Goal: Find specific page/section: Find specific page/section

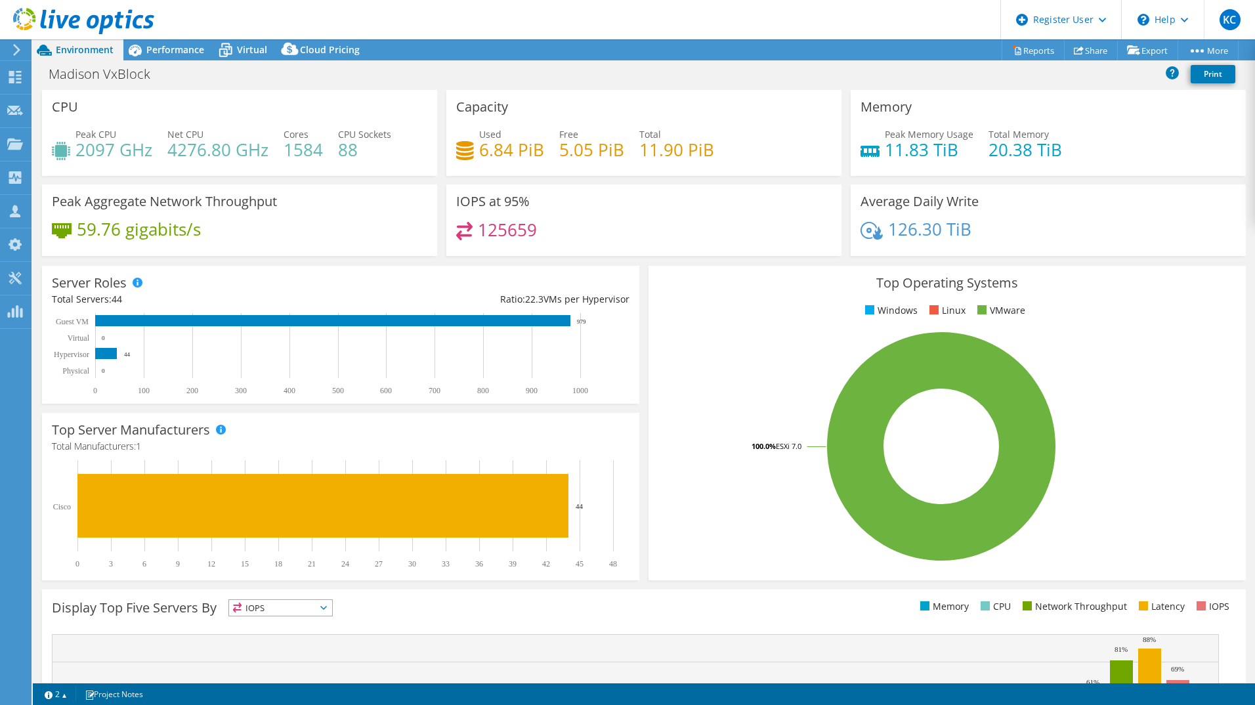
click at [13, 54] on icon at bounding box center [17, 50] width 10 height 12
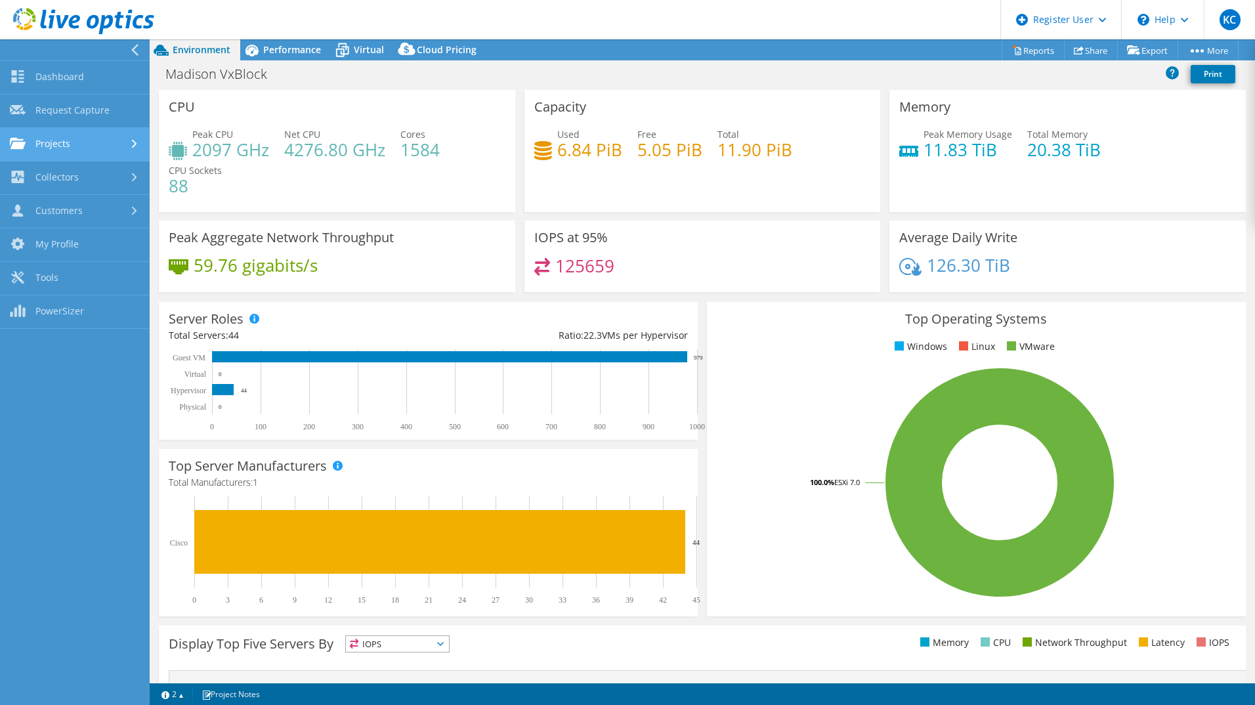
click at [60, 141] on link "Projects" at bounding box center [75, 144] width 150 height 33
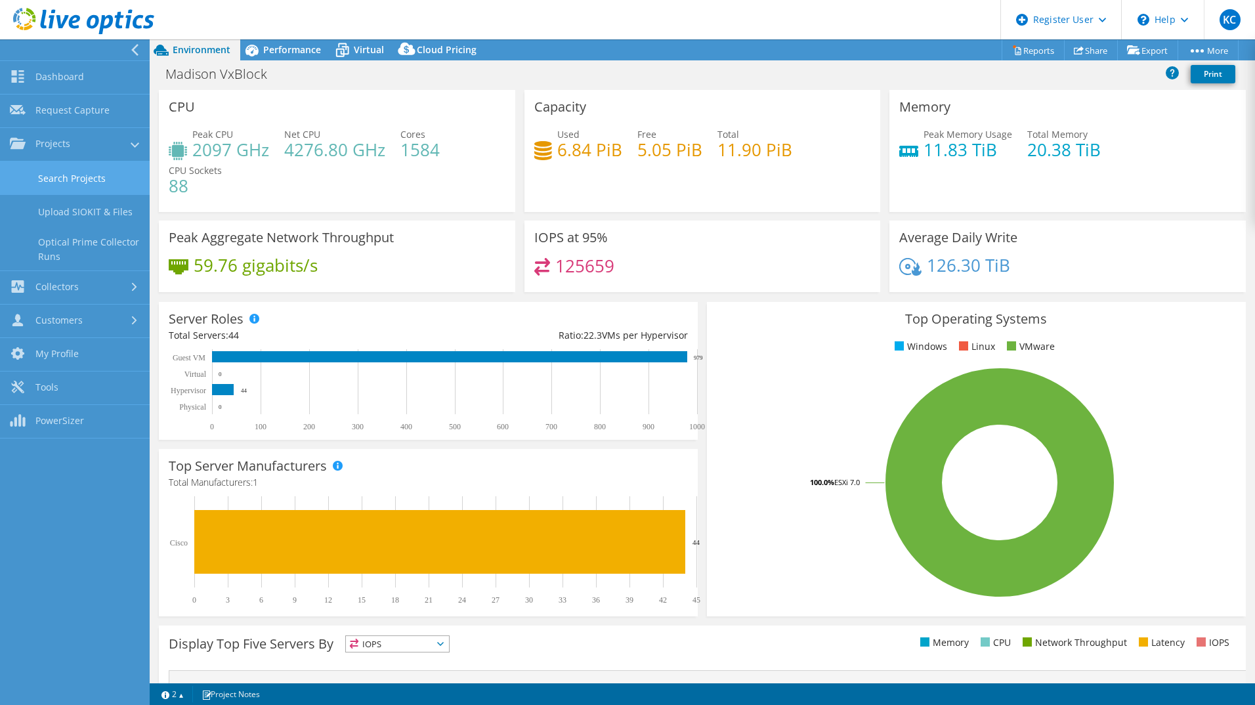
click at [77, 173] on link "Search Projects" at bounding box center [75, 178] width 150 height 33
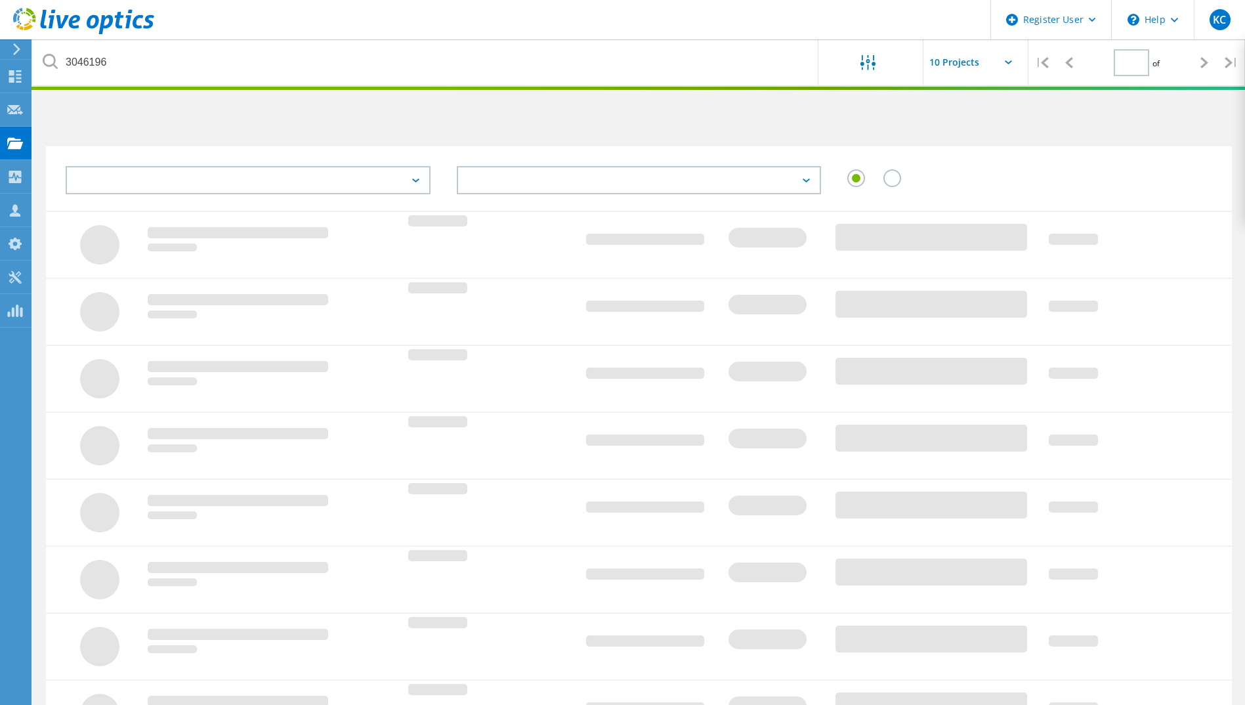
type input "1"
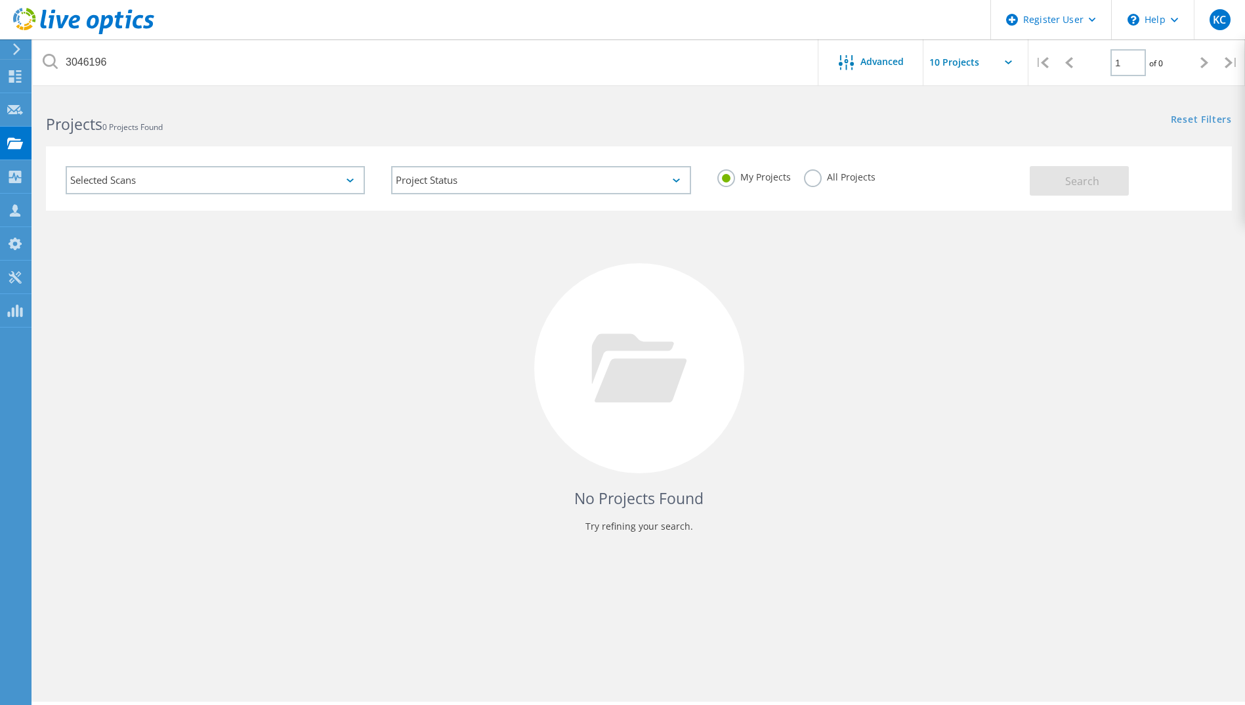
click at [818, 178] on label "All Projects" at bounding box center [840, 175] width 72 height 12
click at [0, 0] on input "All Projects" at bounding box center [0, 0] width 0 height 0
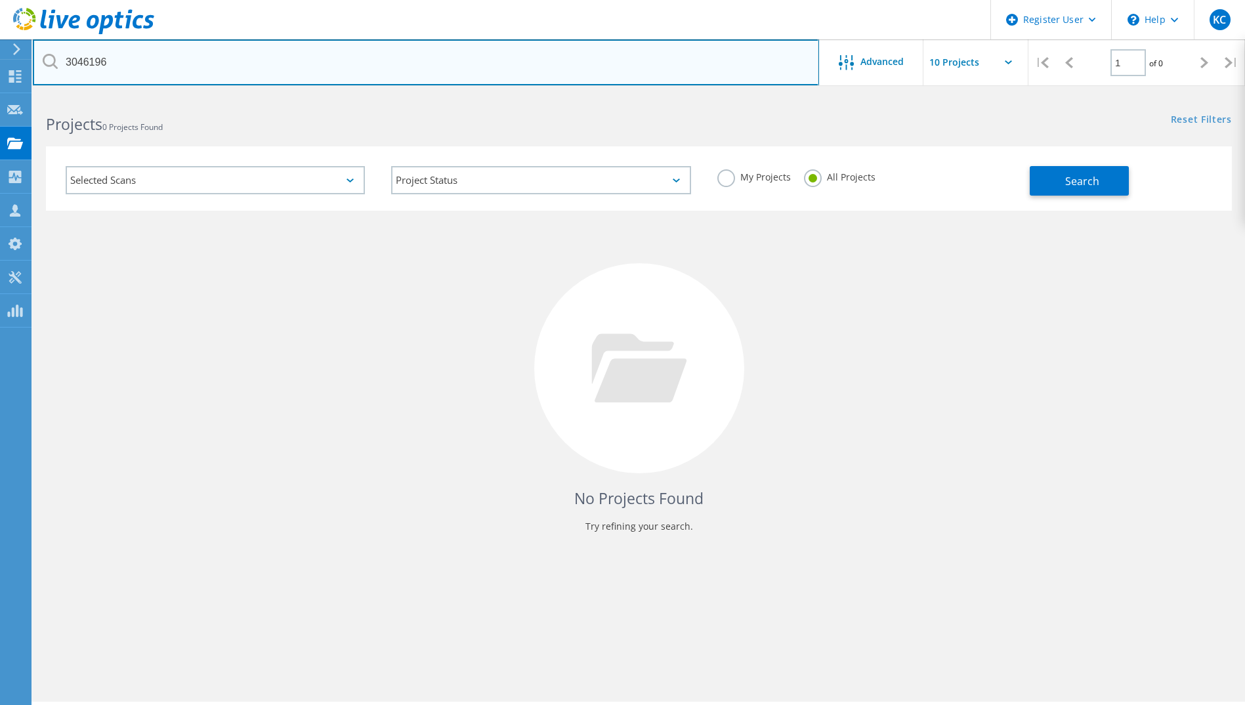
click at [88, 64] on input "3046196" at bounding box center [426, 62] width 787 height 46
paste input "2826703"
type input "2826703"
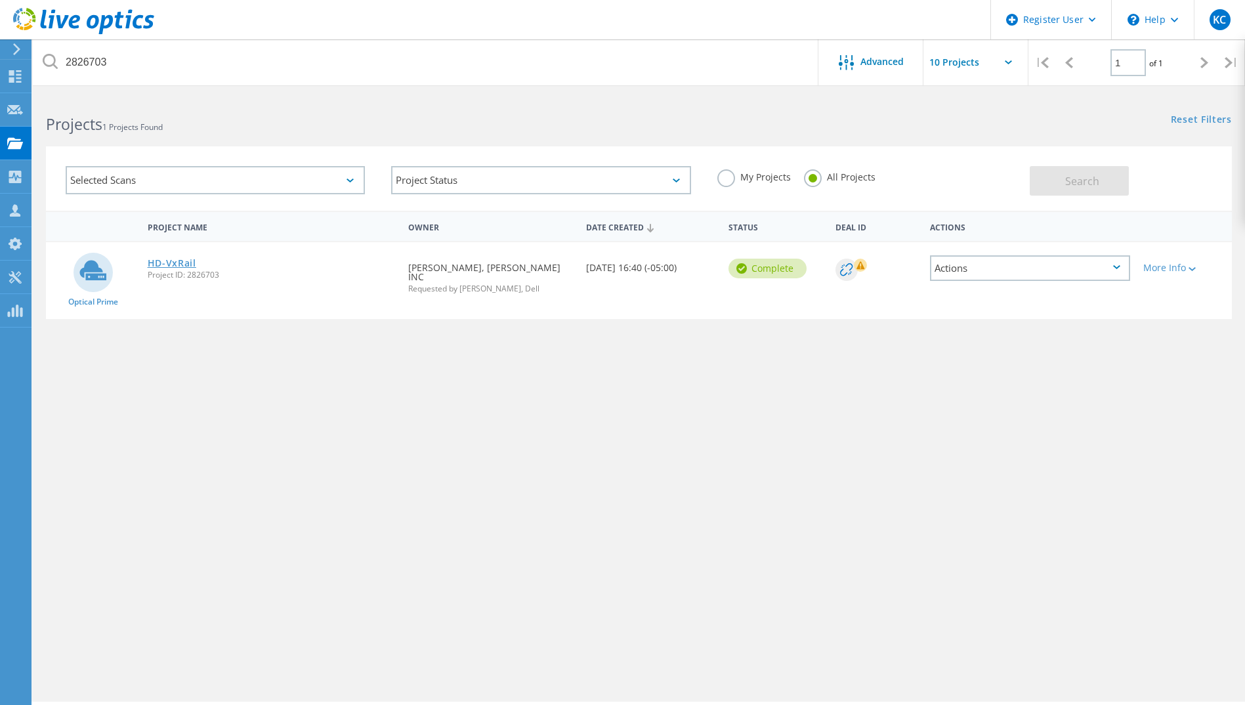
click at [184, 261] on link "HD-VxRail" at bounding box center [172, 263] width 49 height 9
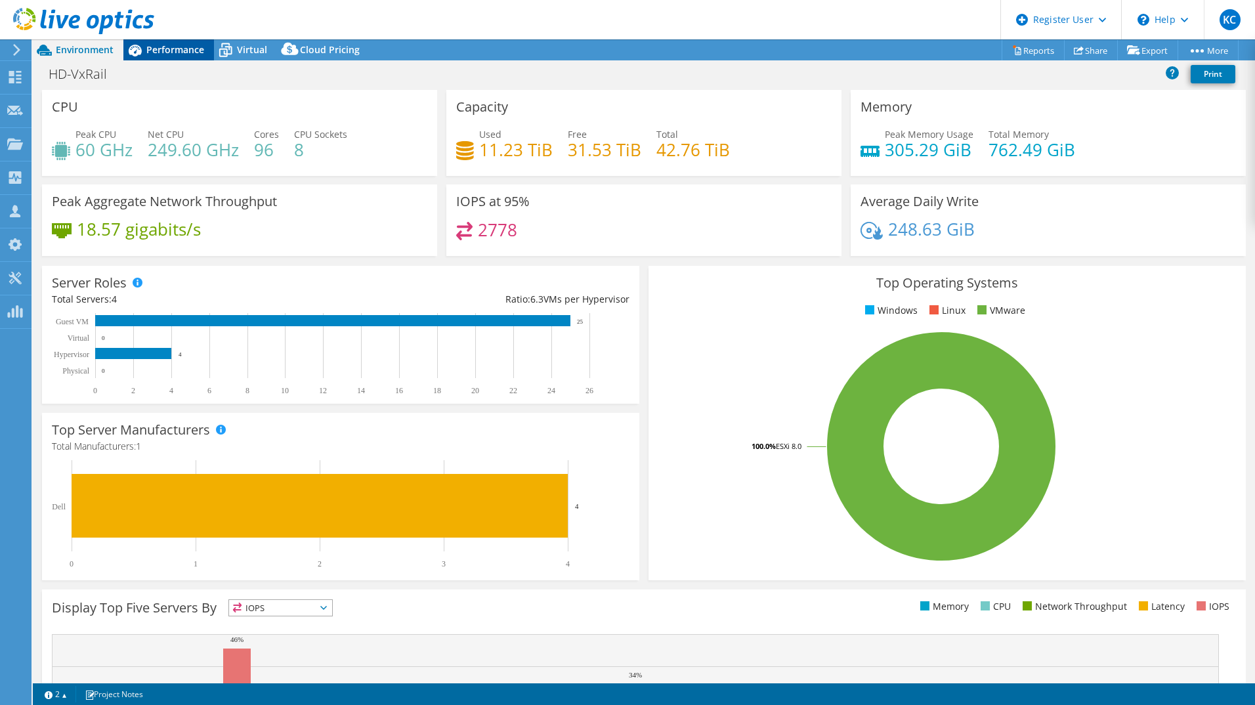
click at [171, 48] on span "Performance" at bounding box center [175, 49] width 58 height 12
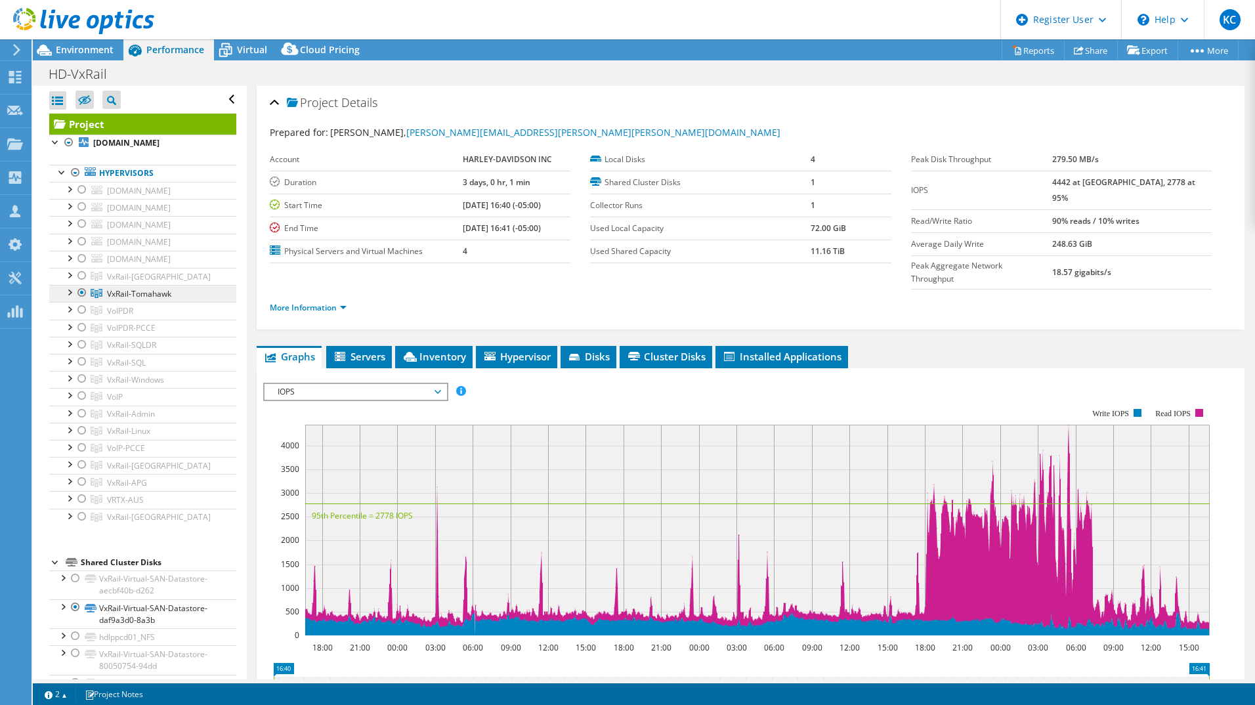
scroll to position [131, 0]
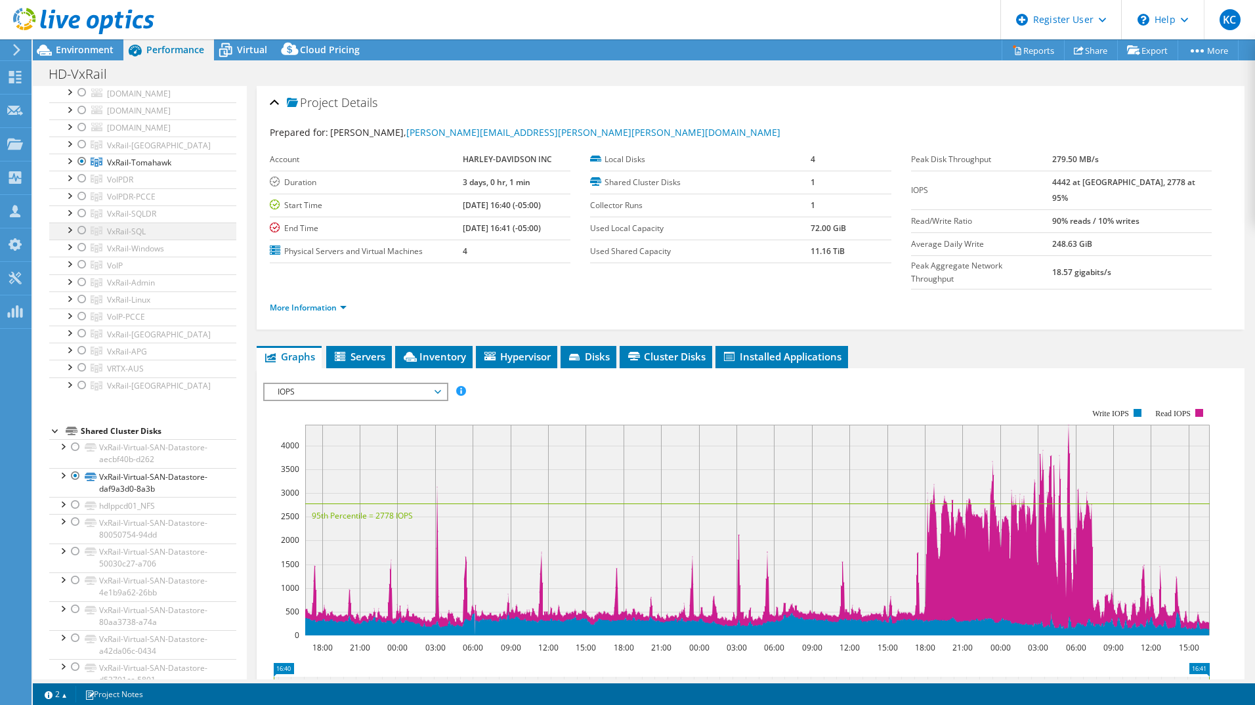
click at [80, 238] on div at bounding box center [82, 231] width 13 height 16
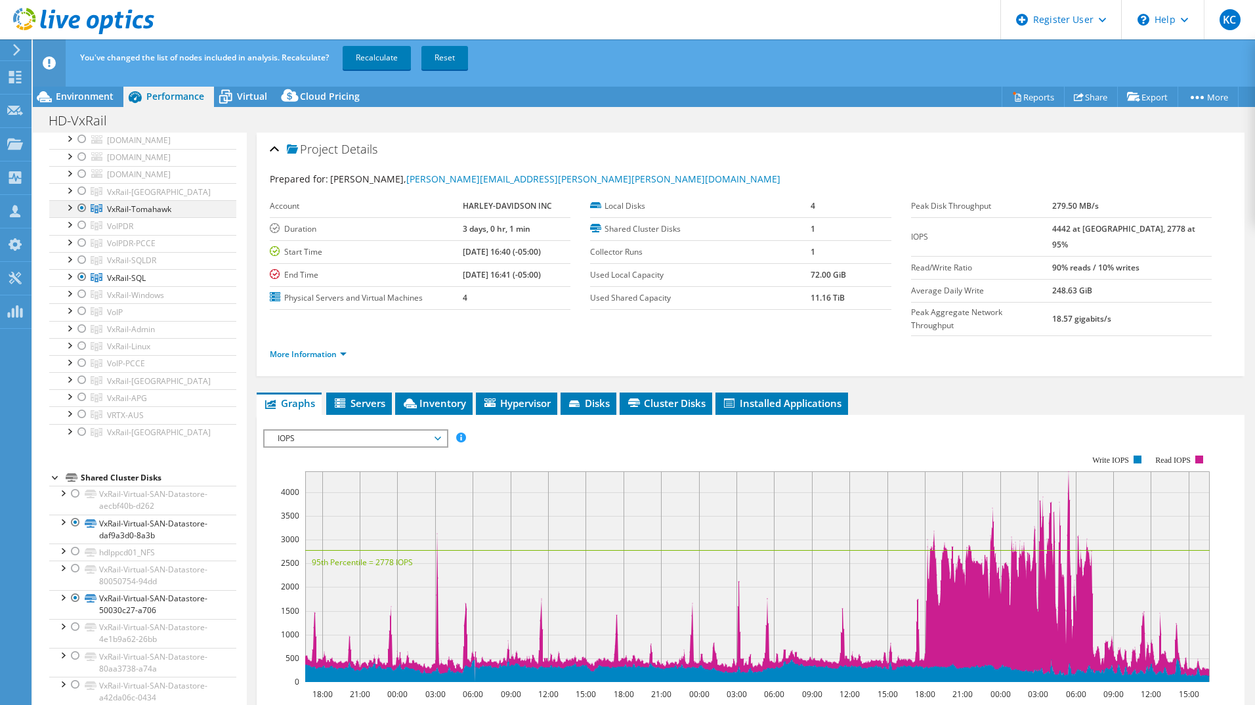
click at [77, 216] on div at bounding box center [82, 208] width 13 height 16
click at [393, 60] on link "Recalculate" at bounding box center [377, 58] width 68 height 24
